Goal: Transaction & Acquisition: Book appointment/travel/reservation

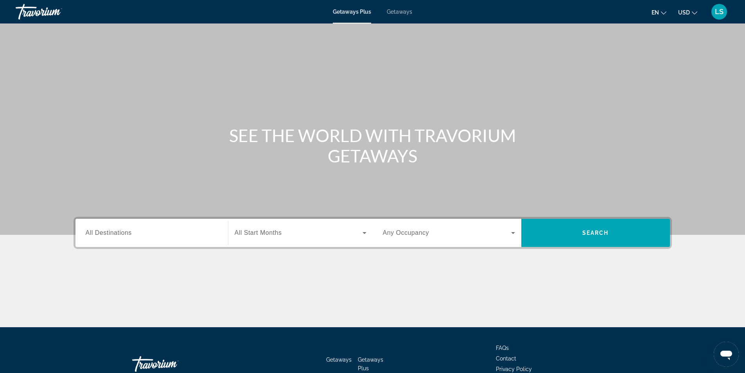
click at [398, 12] on span "Getaways" at bounding box center [399, 12] width 25 height 6
click at [113, 231] on span "All Destinations" at bounding box center [109, 232] width 46 height 7
click at [113, 231] on input "Destination All Destinations" at bounding box center [152, 232] width 132 height 9
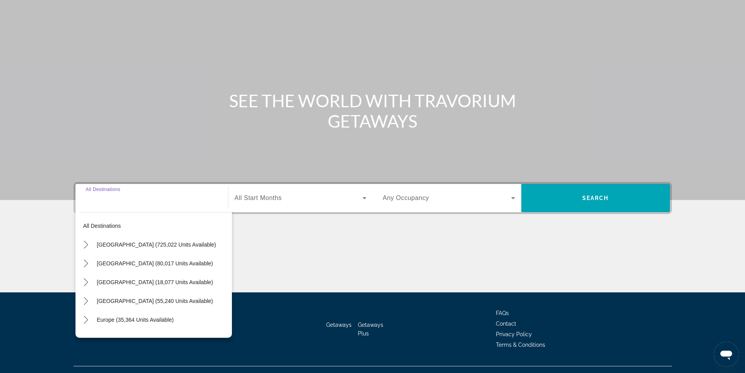
scroll to position [50, 0]
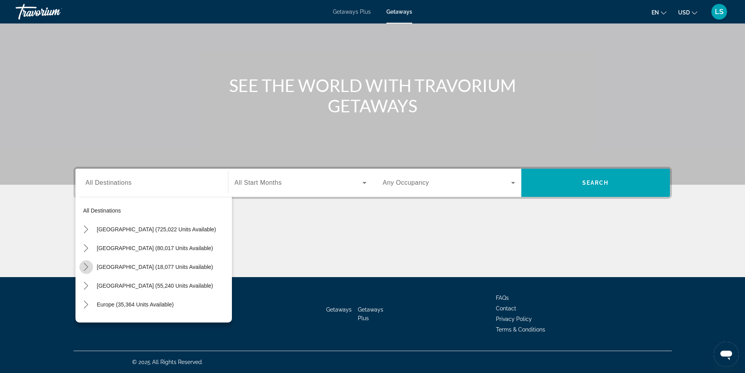
click at [87, 266] on icon "Toggle Canada (18,077 units available) submenu" at bounding box center [86, 267] width 8 height 8
click at [108, 300] on span "Select destination: Western Canada (6,528 units available)" at bounding box center [159, 304] width 145 height 19
type input "**********"
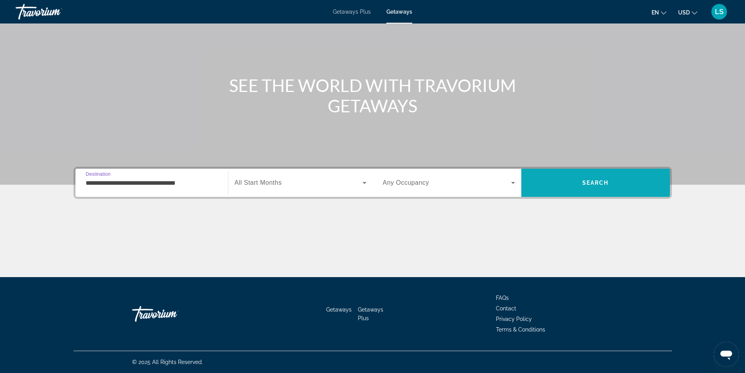
click at [556, 187] on span "Search" at bounding box center [595, 182] width 149 height 19
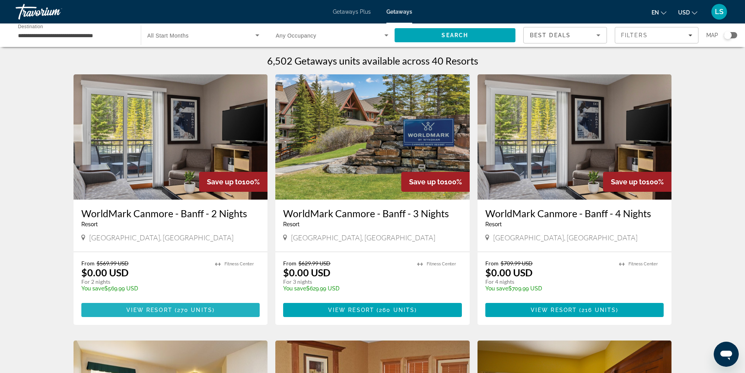
click at [127, 308] on span "View Resort" at bounding box center [149, 310] width 46 height 6
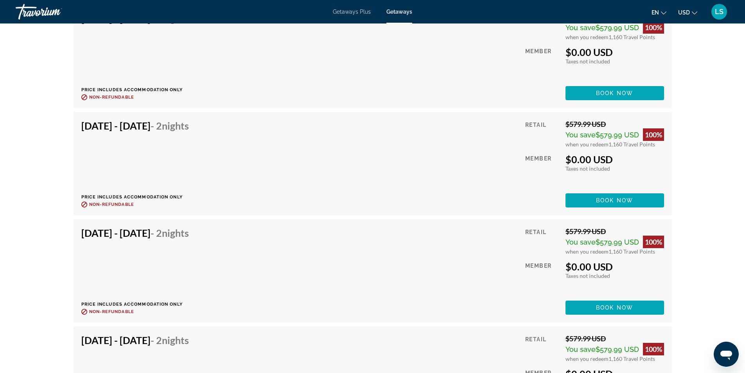
scroll to position [2698, 0]
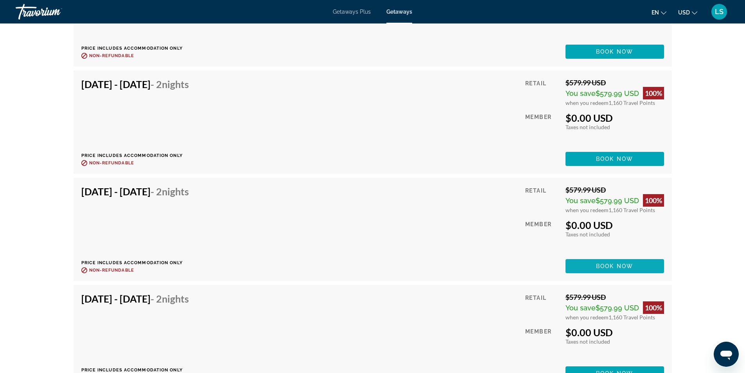
click at [590, 257] on span "Main content" at bounding box center [614, 266] width 99 height 19
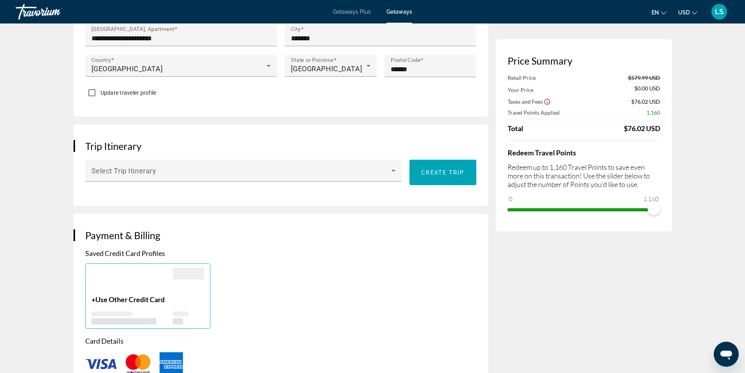
scroll to position [391, 0]
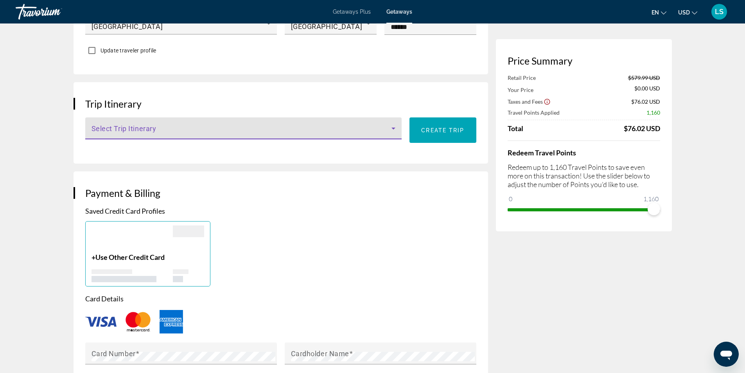
click at [397, 125] on icon "Main content" at bounding box center [393, 128] width 9 height 9
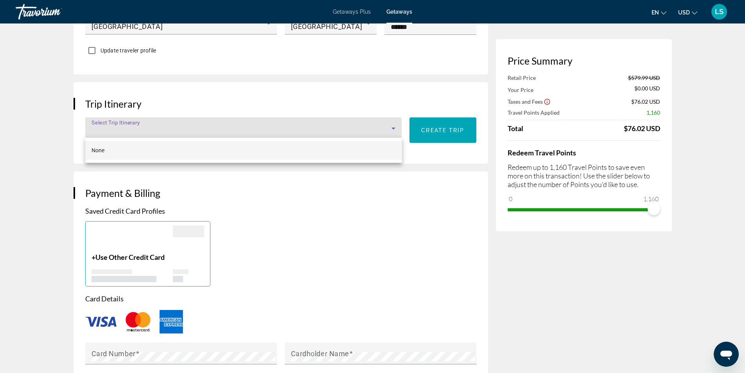
click at [397, 125] on div at bounding box center [372, 186] width 745 height 373
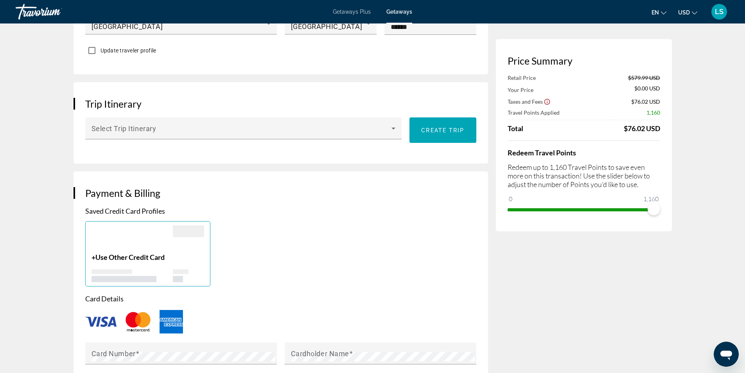
click at [463, 235] on div "+ Use Other Credit Card" at bounding box center [280, 253] width 399 height 65
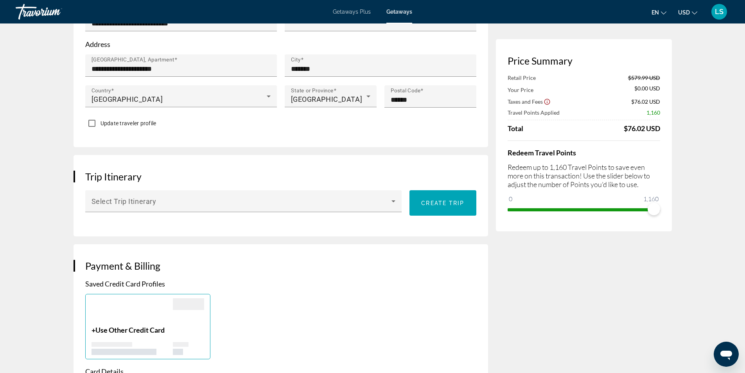
scroll to position [313, 0]
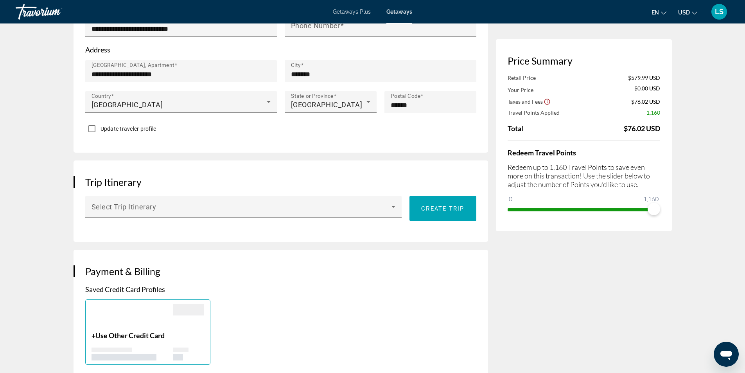
click at [684, 10] on span "USD" at bounding box center [684, 12] width 12 height 6
click at [666, 54] on button "CAD (Can$)" at bounding box center [672, 52] width 39 height 10
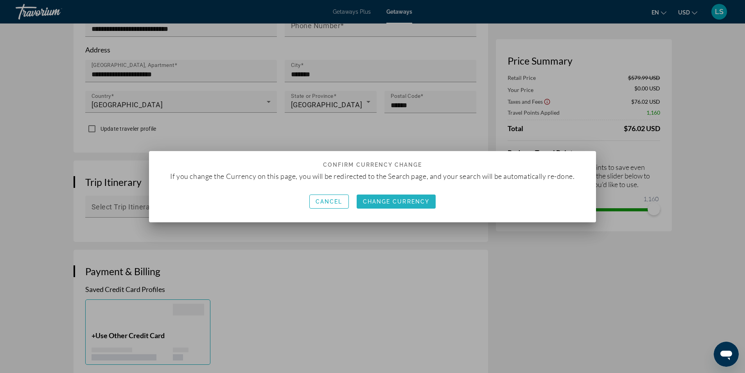
click at [371, 202] on span "Change Currency" at bounding box center [396, 201] width 67 height 6
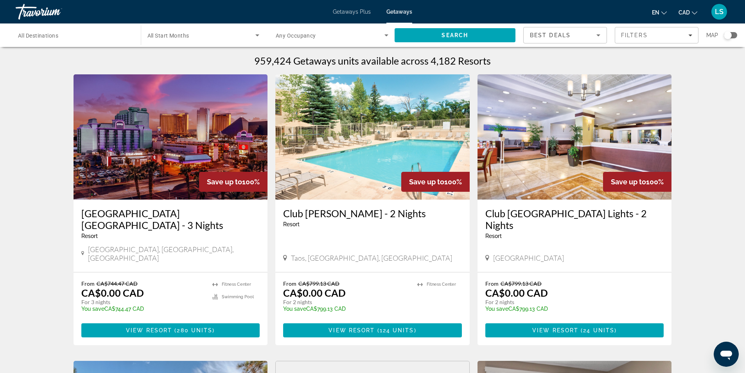
click at [21, 38] on span "All Destinations" at bounding box center [38, 35] width 40 height 6
click at [21, 38] on input "Destination All Destinations" at bounding box center [74, 35] width 113 height 9
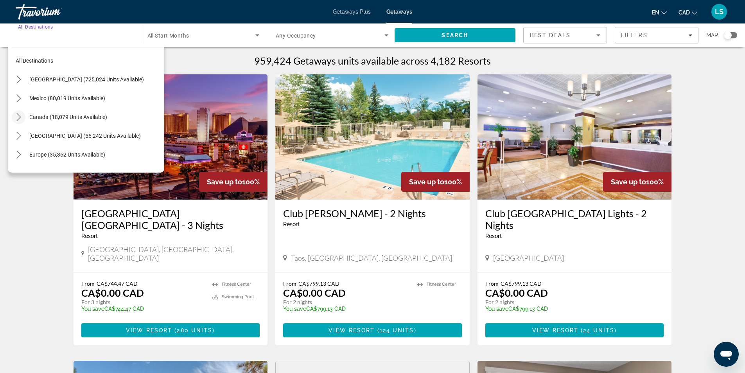
click at [17, 115] on icon "Toggle Canada (18,079 units available) submenu" at bounding box center [19, 117] width 8 height 8
click at [29, 153] on span "[GEOGRAPHIC_DATA] (6,530 units available)" at bounding box center [77, 154] width 108 height 6
type input "**********"
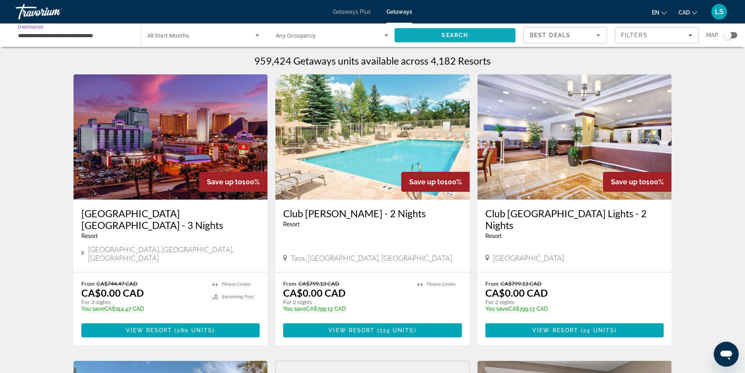
click at [424, 35] on span "Search" at bounding box center [455, 35] width 121 height 19
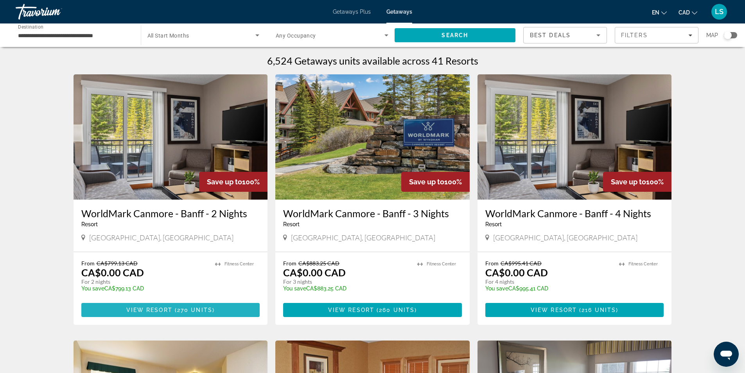
click at [166, 308] on span "View Resort" at bounding box center [149, 310] width 46 height 6
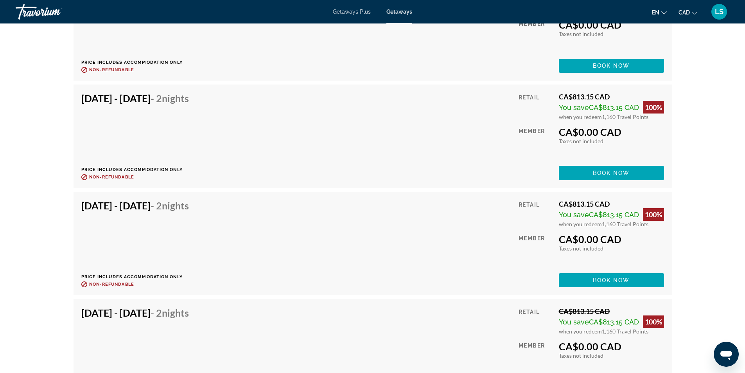
scroll to position [2698, 0]
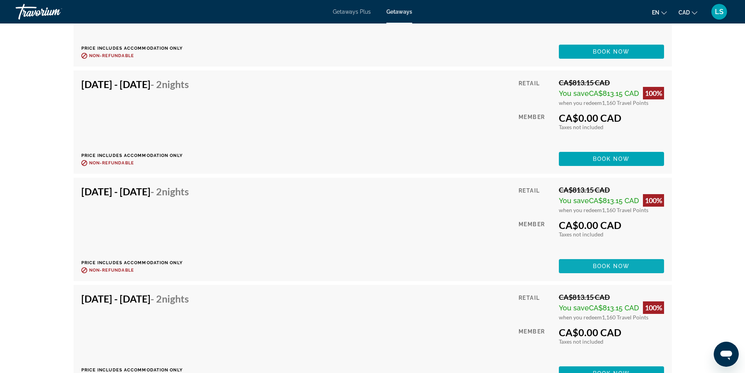
click at [584, 257] on span "Main content" at bounding box center [611, 266] width 105 height 19
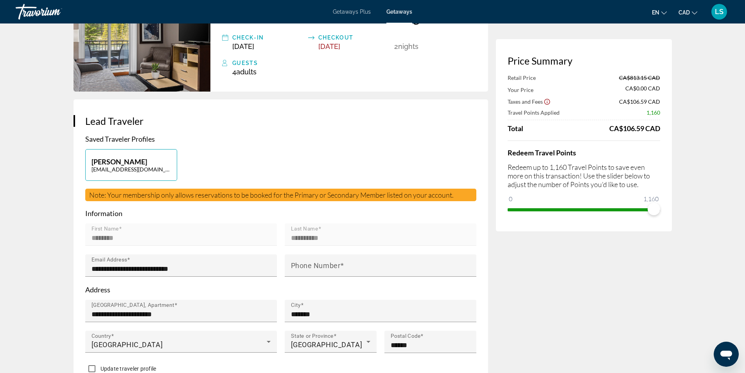
scroll to position [117, 0]
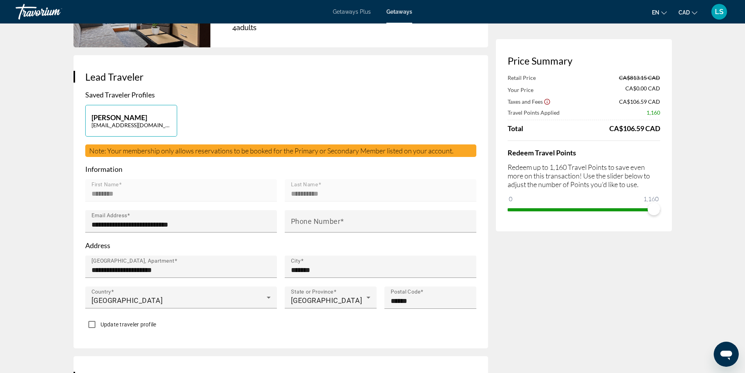
click at [106, 188] on mat-form-field "First Name ********" at bounding box center [181, 194] width 192 height 31
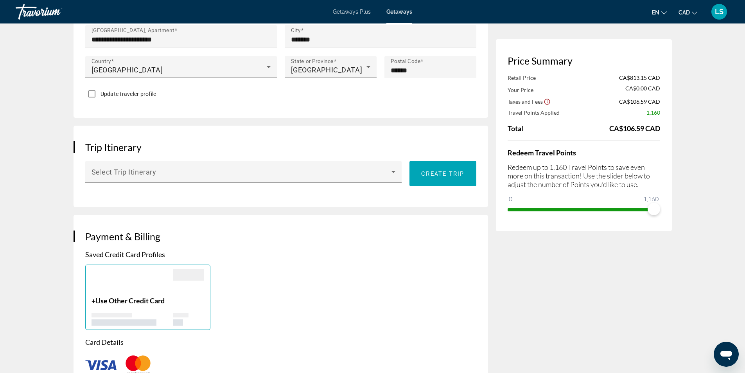
scroll to position [430, 0]
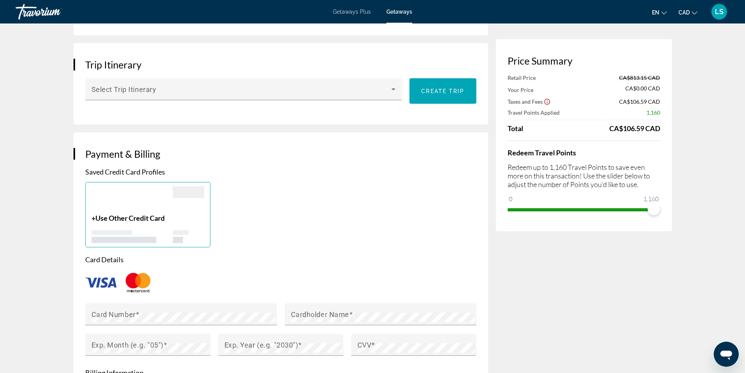
click at [118, 222] on div "+ Use Other Credit Card" at bounding box center [132, 228] width 81 height 29
click at [103, 238] on div "Main content" at bounding box center [124, 240] width 65 height 6
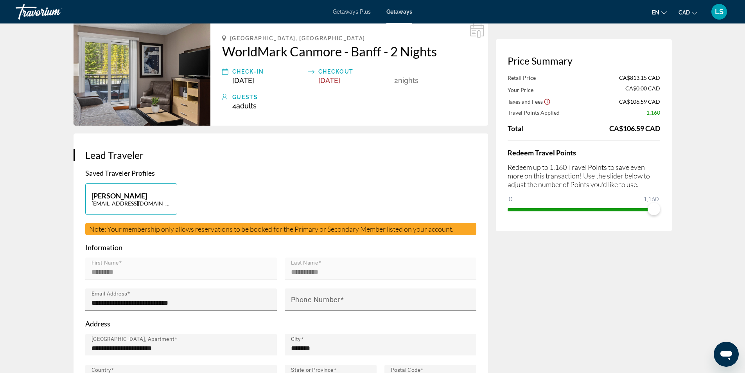
scroll to position [0, 0]
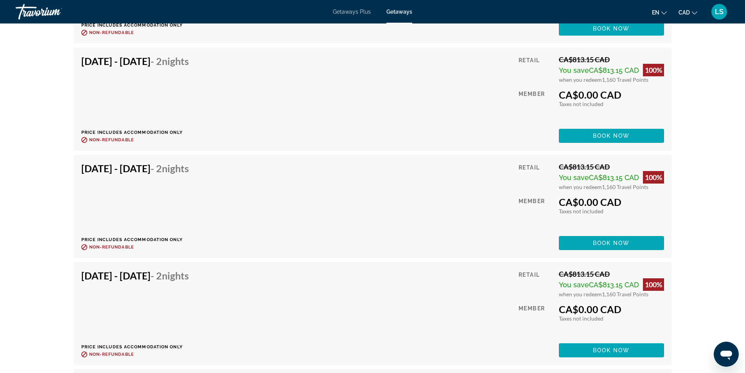
scroll to position [2189, 0]
